Goal: Task Accomplishment & Management: Manage account settings

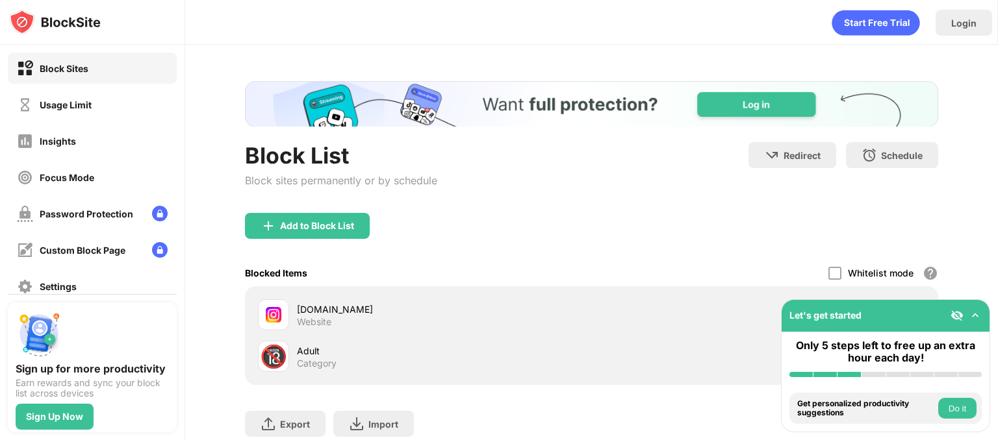
scroll to position [92, 0]
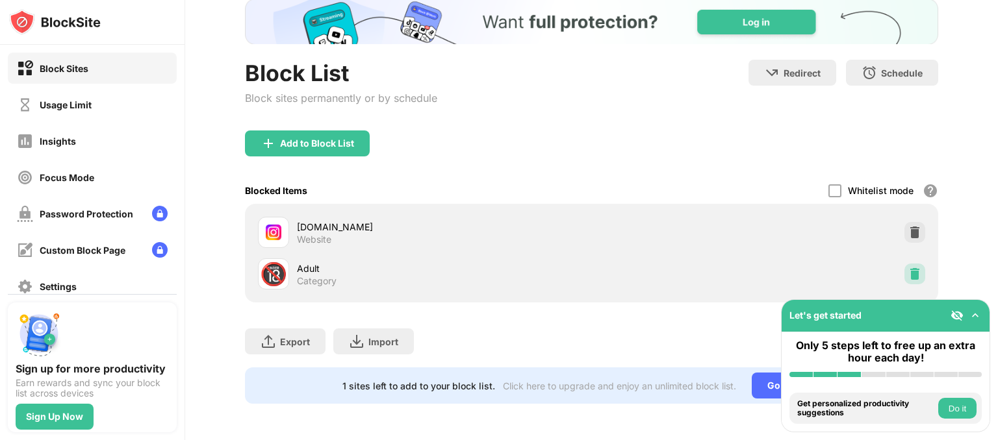
click at [908, 268] on img at bounding box center [914, 274] width 13 height 13
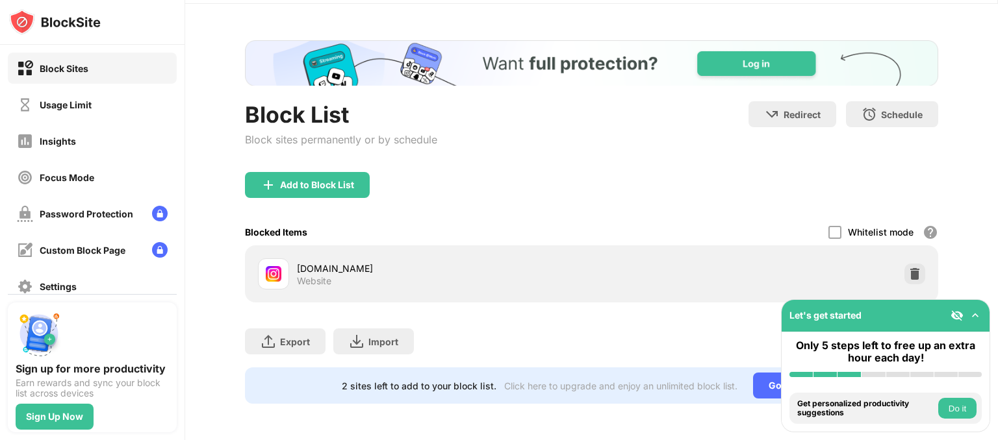
scroll to position [50, 0]
